Goal: Information Seeking & Learning: Learn about a topic

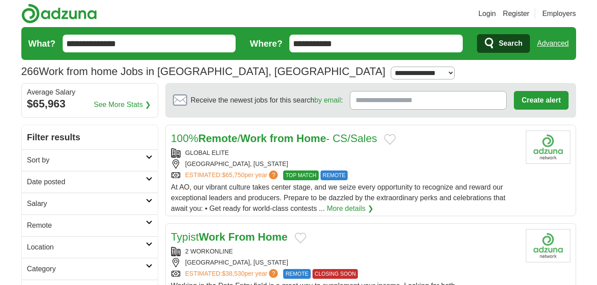
click at [351, 208] on link "More details ❯" at bounding box center [350, 209] width 47 height 11
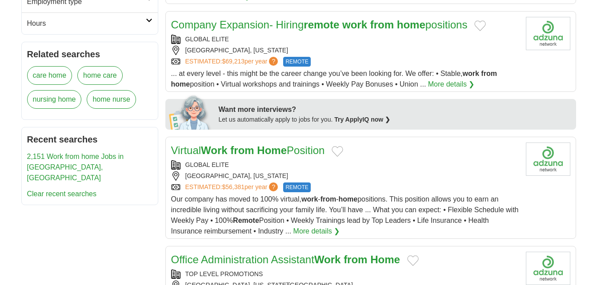
scroll to position [356, 0]
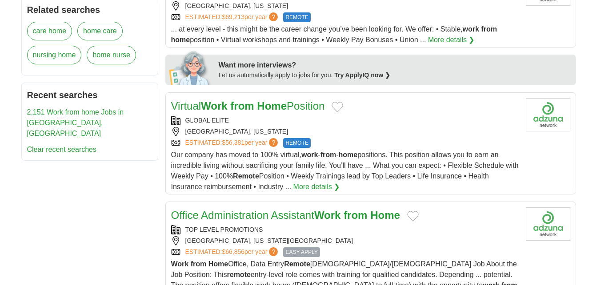
click at [332, 182] on link "More details ❯" at bounding box center [316, 187] width 47 height 11
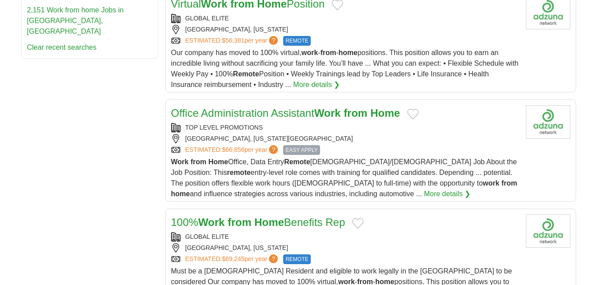
scroll to position [444, 0]
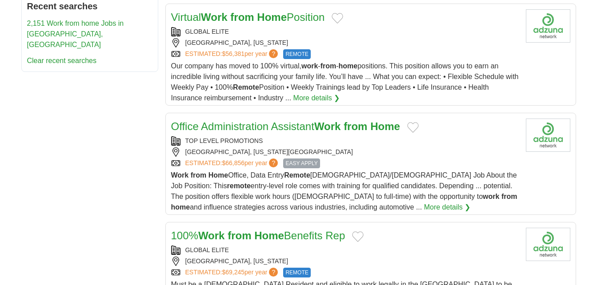
click at [424, 202] on link "More details ❯" at bounding box center [447, 207] width 47 height 11
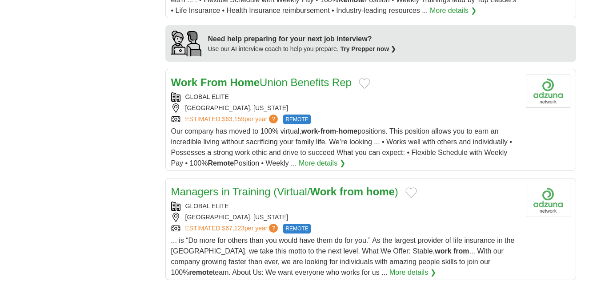
scroll to position [756, 0]
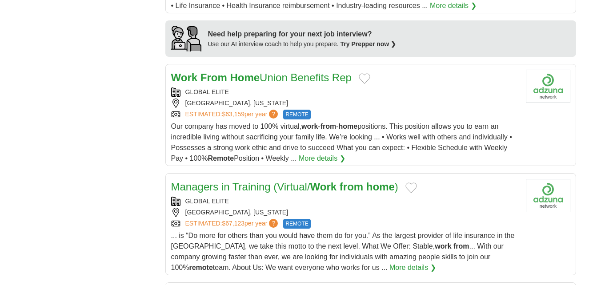
click at [367, 110] on div "ESTIMATED: $63,159 per year ? REMOTE" at bounding box center [345, 115] width 348 height 10
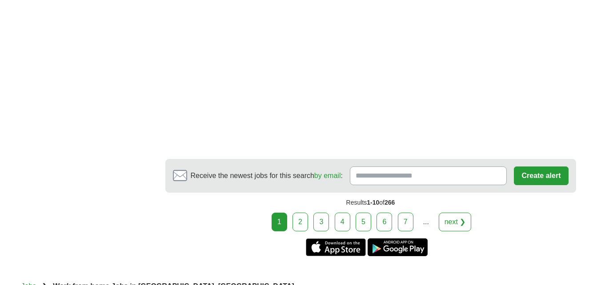
scroll to position [1600, 0]
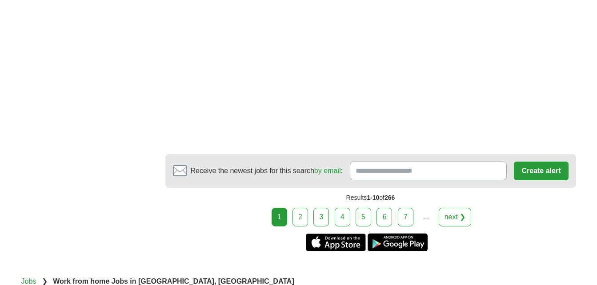
click at [299, 209] on link "2" at bounding box center [300, 217] width 16 height 19
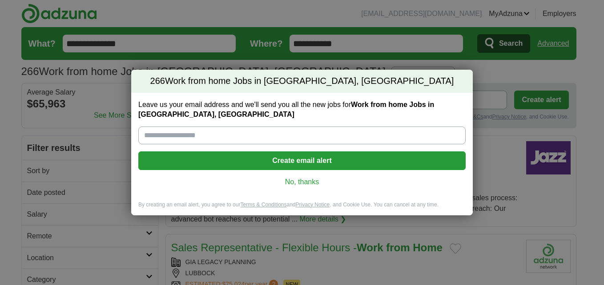
click at [304, 188] on div "Leave us your email address and we'll send you all the new jobs for Work from h…" at bounding box center [301, 147] width 341 height 108
click at [303, 182] on link "No, thanks" at bounding box center [301, 182] width 313 height 10
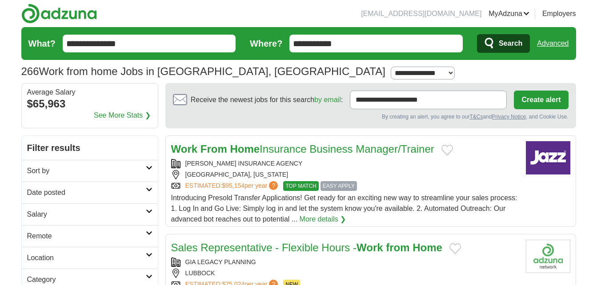
drag, startPoint x: 317, startPoint y: 36, endPoint x: 244, endPoint y: 30, distance: 73.6
click at [244, 30] on form "**********" at bounding box center [298, 43] width 555 height 33
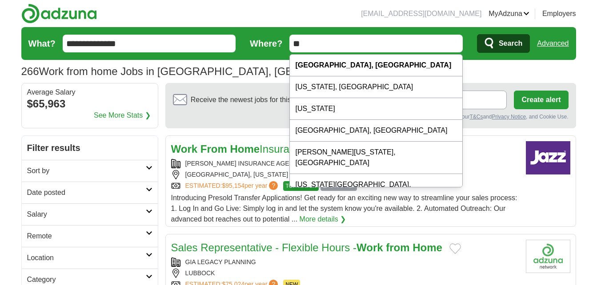
type input "*"
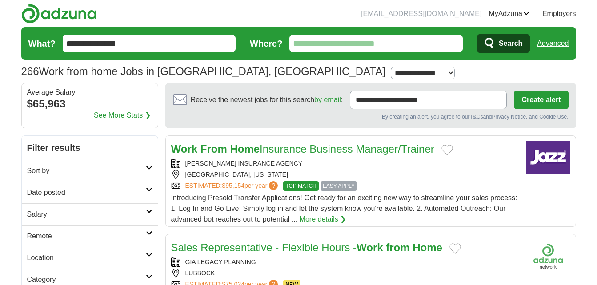
type input "*"
type input "**********"
click at [477, 34] on button "Search" at bounding box center [503, 43] width 53 height 19
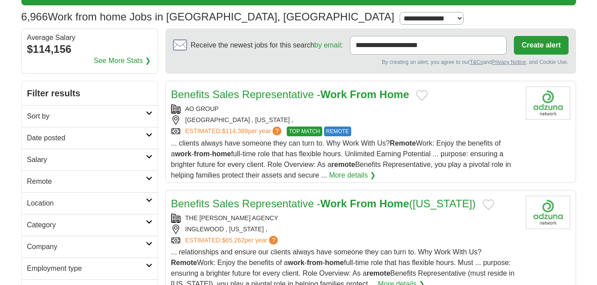
scroll to position [89, 0]
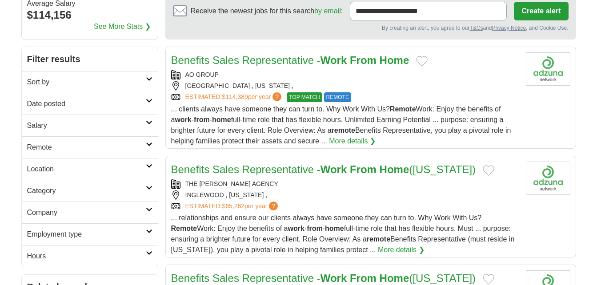
click at [360, 61] on strong "From" at bounding box center [363, 60] width 27 height 12
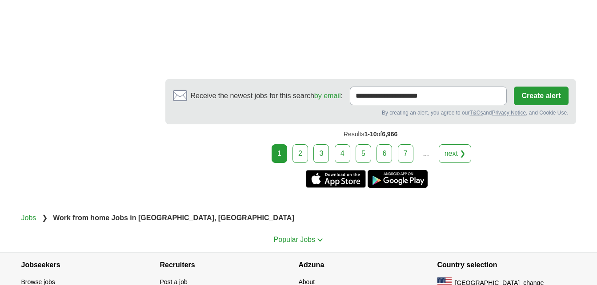
scroll to position [1778, 0]
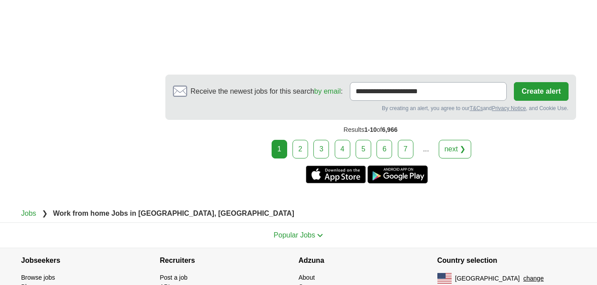
click at [305, 148] on link "2" at bounding box center [300, 149] width 16 height 19
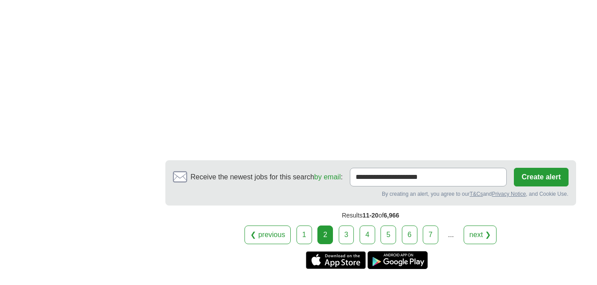
scroll to position [1644, 0]
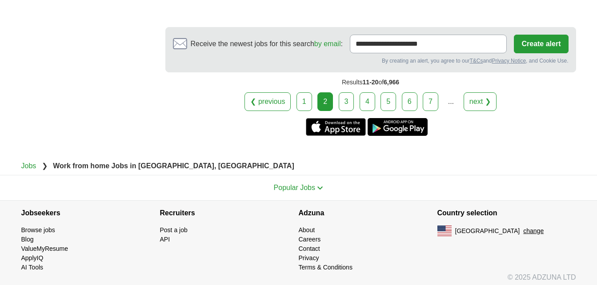
click at [347, 102] on link "3" at bounding box center [347, 101] width 16 height 19
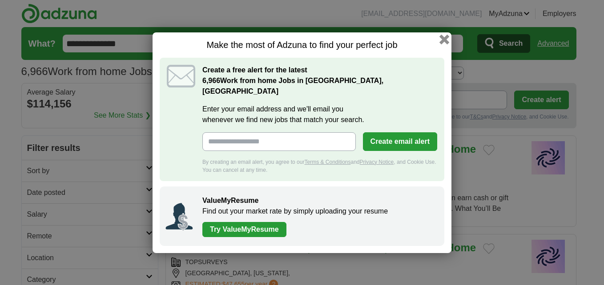
click at [443, 44] on button "button" at bounding box center [444, 39] width 10 height 10
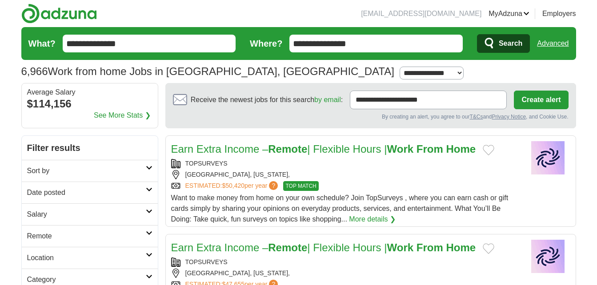
drag, startPoint x: 344, startPoint y: 46, endPoint x: 247, endPoint y: 54, distance: 96.8
click at [247, 54] on form "**********" at bounding box center [298, 43] width 555 height 33
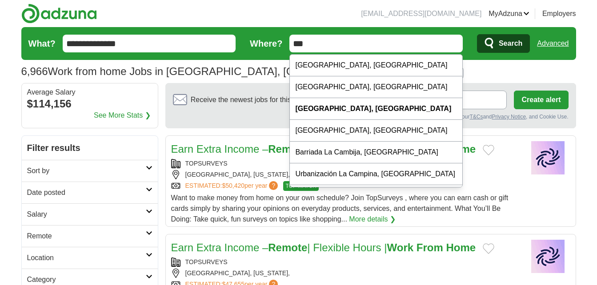
type input "**"
click at [477, 34] on button "Search" at bounding box center [503, 43] width 53 height 19
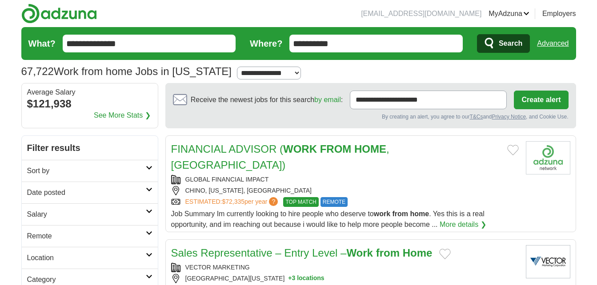
select select "***"
click at [237, 67] on select "**********" at bounding box center [269, 73] width 64 height 13
click at [490, 48] on icon "submit" at bounding box center [489, 43] width 11 height 12
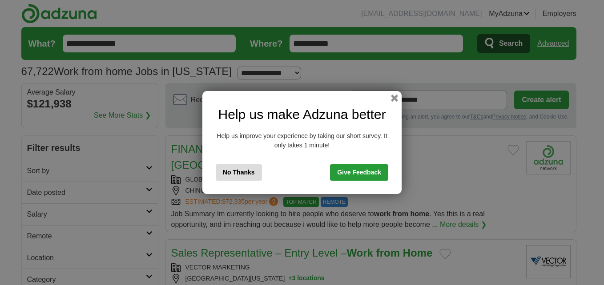
click at [240, 171] on button "No Thanks" at bounding box center [239, 172] width 46 height 16
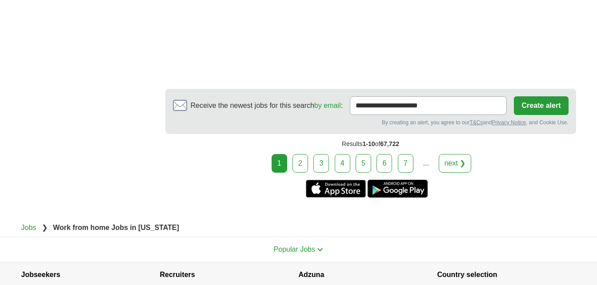
scroll to position [1778, 0]
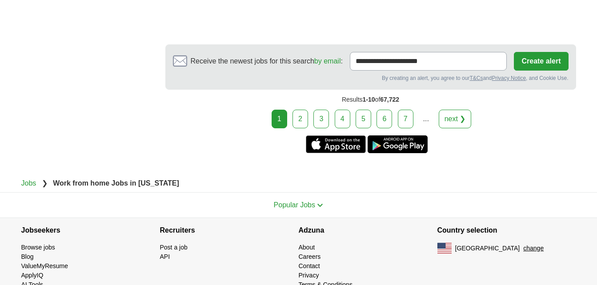
click at [302, 110] on link "2" at bounding box center [300, 119] width 16 height 19
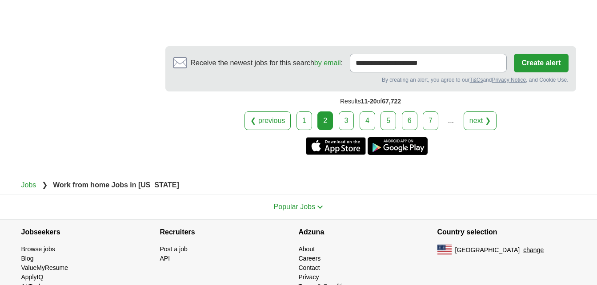
scroll to position [1444, 0]
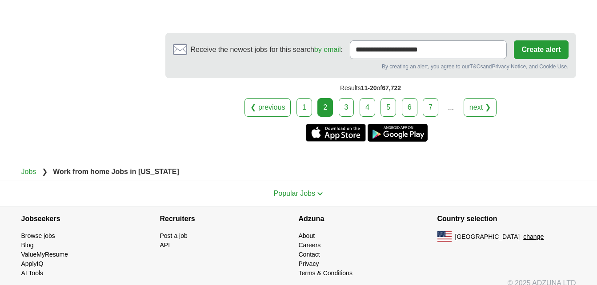
click at [366, 206] on div "Popular Jobs" at bounding box center [298, 193] width 555 height 25
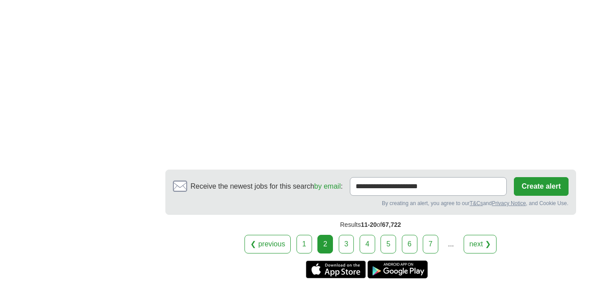
scroll to position [1400, 0]
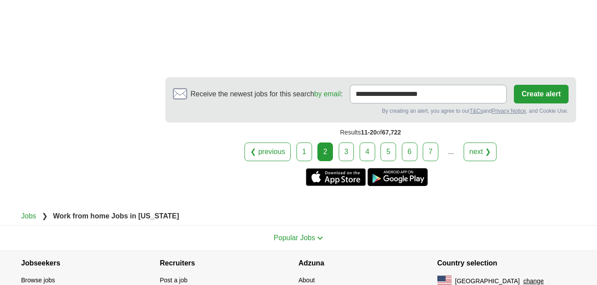
click at [349, 143] on link "3" at bounding box center [347, 152] width 16 height 19
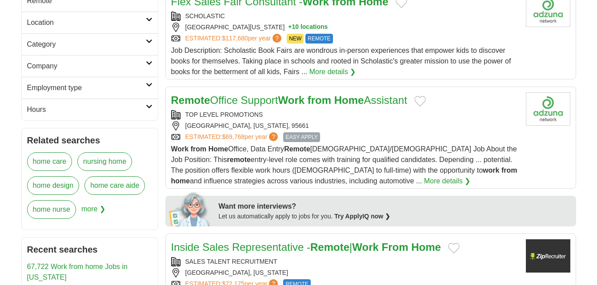
scroll to position [267, 0]
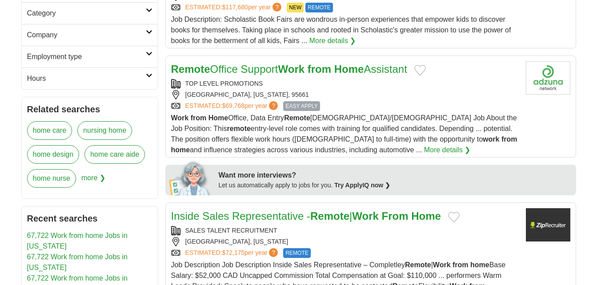
click at [360, 66] on strong "Home" at bounding box center [349, 69] width 30 height 12
